Goal: Task Accomplishment & Management: Manage account settings

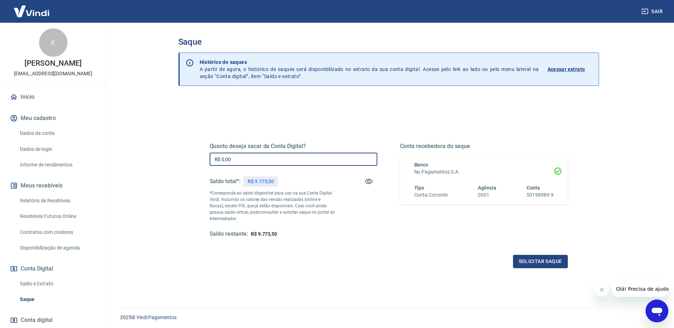
drag, startPoint x: 249, startPoint y: 157, endPoint x: 172, endPoint y: 155, distance: 77.8
click at [172, 155] on div "Saque Histórico de saques A partir de agora, o histórico de saques será disponi…" at bounding box center [389, 161] width 438 height 277
type input "R$ 9.770,00"
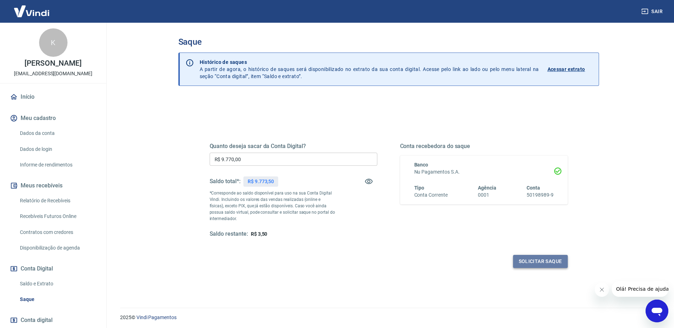
click at [529, 260] on button "Solicitar saque" at bounding box center [540, 261] width 55 height 13
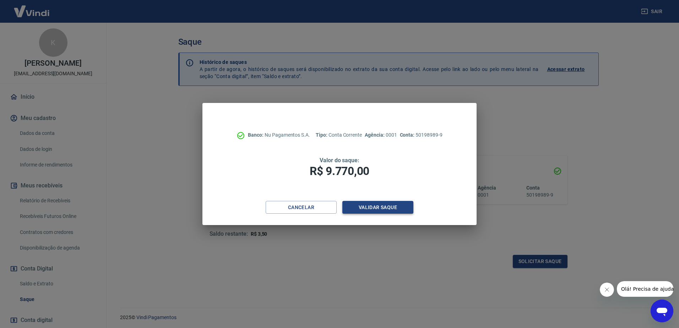
click at [390, 206] on button "Validar saque" at bounding box center [377, 207] width 71 height 13
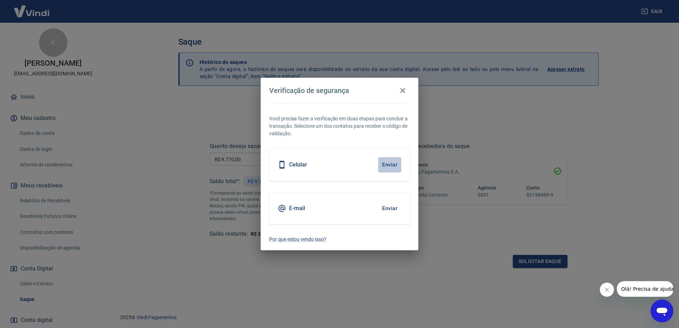
click at [384, 164] on button "Enviar" at bounding box center [389, 164] width 23 height 15
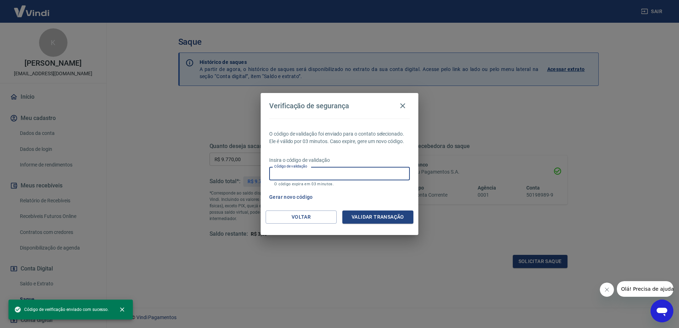
click at [351, 175] on input "Código de validação" at bounding box center [339, 173] width 141 height 13
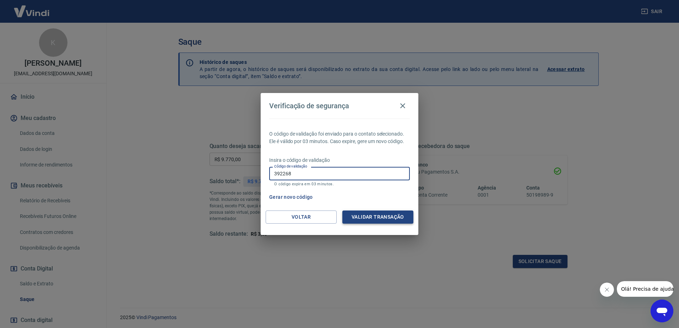
type input "392268"
click at [407, 212] on button "Validar transação" at bounding box center [377, 217] width 71 height 13
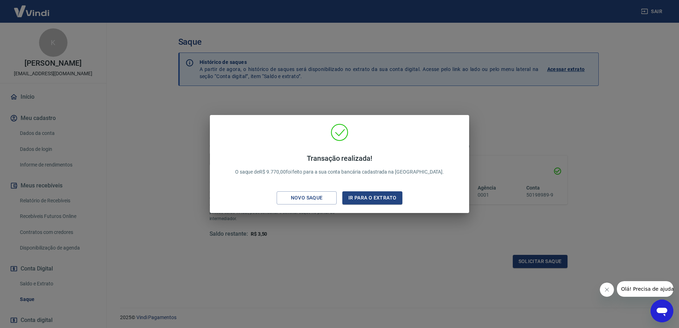
click at [391, 95] on div "Transação realizada! O saque de R$ 9.770,00 foi feito para a sua conta bancária…" at bounding box center [339, 164] width 679 height 328
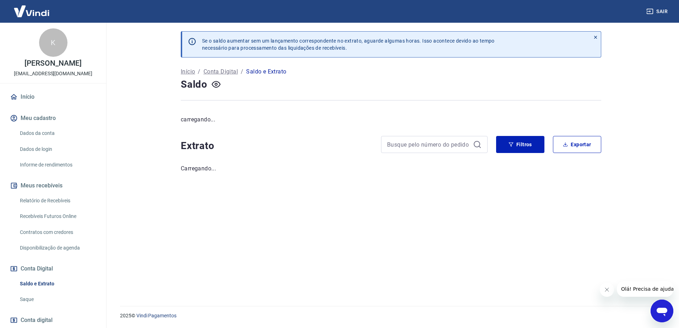
click at [661, 12] on button "Sair" at bounding box center [658, 11] width 26 height 13
